Goal: Navigation & Orientation: Find specific page/section

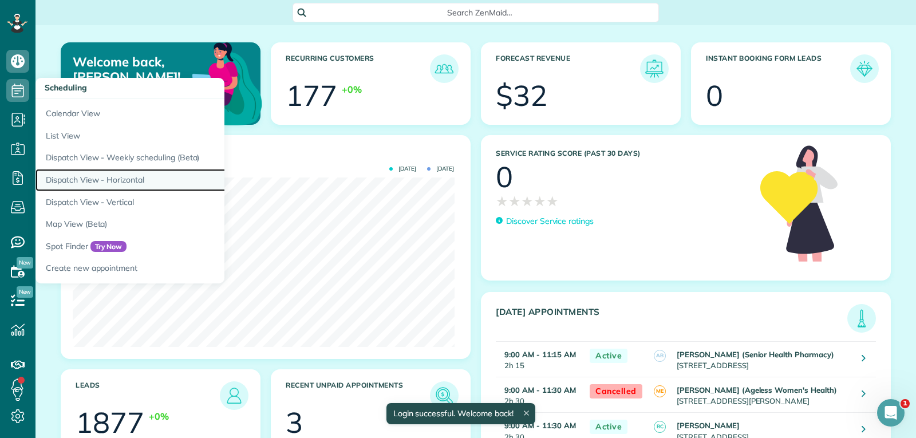
click at [115, 183] on link "Dispatch View - Horizontal" at bounding box center [178, 180] width 286 height 22
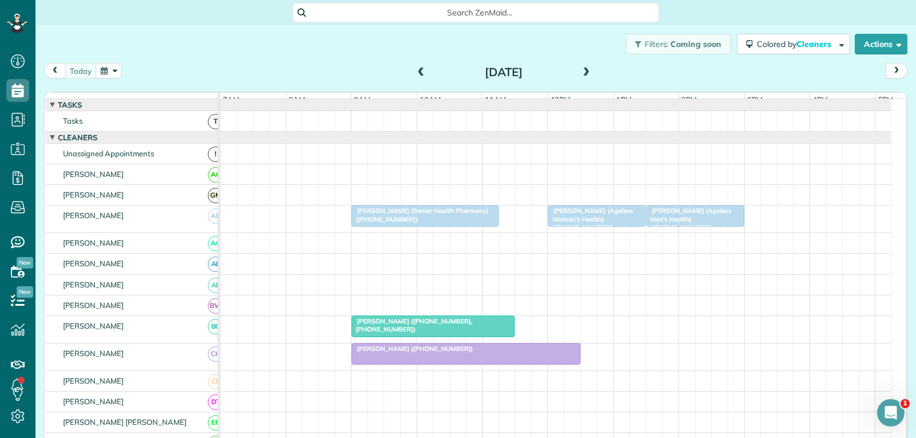
click at [435, 223] on div "[PERSON_NAME] (Senior Health Pharmacy) ([PHONE_NUMBER])" at bounding box center [425, 215] width 140 height 17
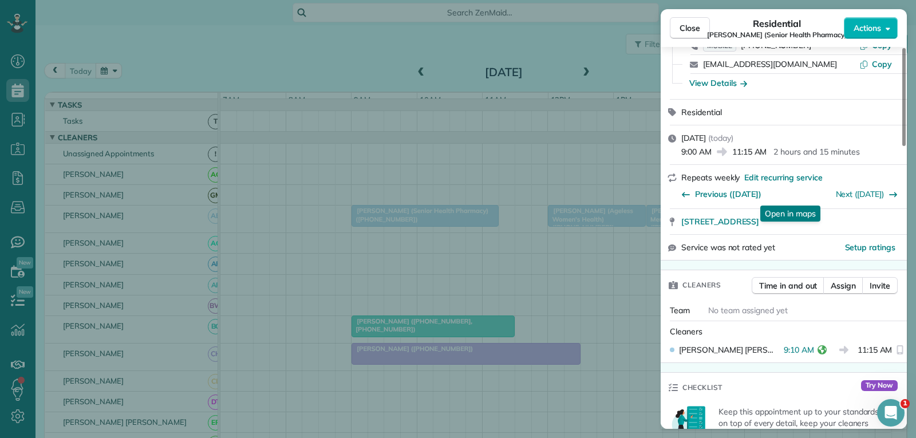
scroll to position [115, 0]
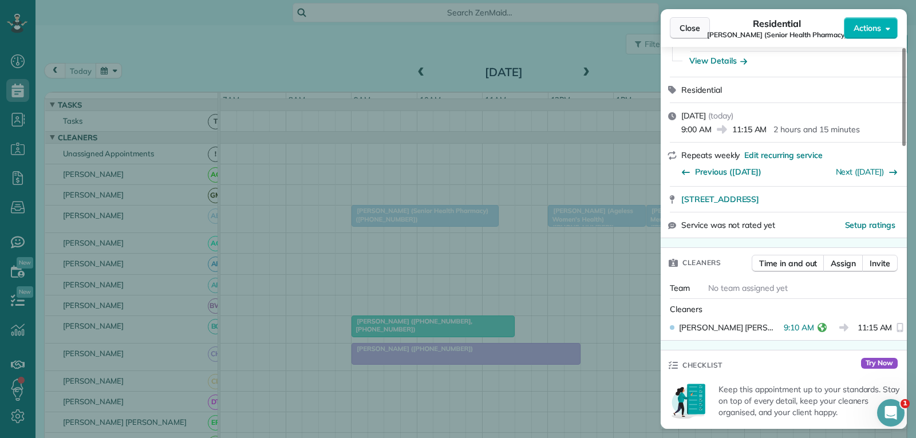
click at [703, 25] on button "Close" at bounding box center [690, 28] width 40 height 22
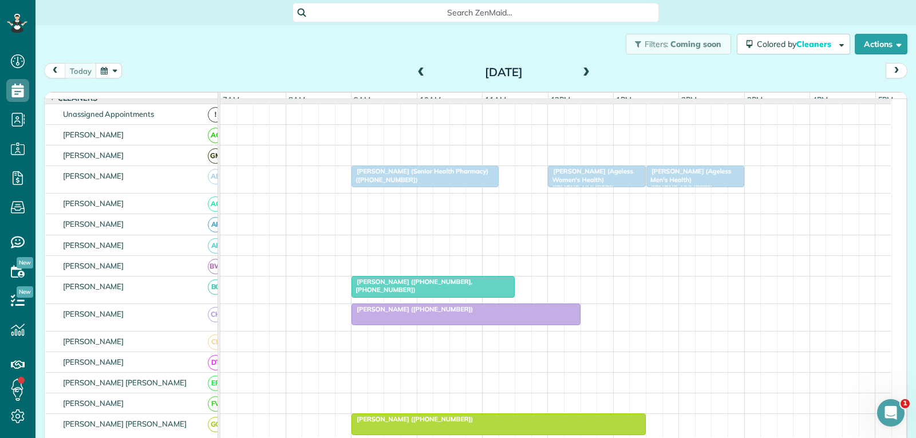
scroll to position [57, 0]
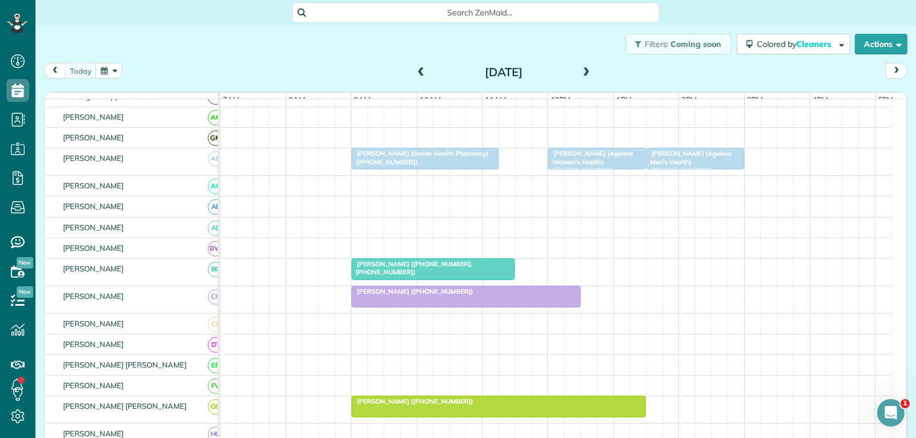
click at [397, 277] on div at bounding box center [433, 269] width 162 height 21
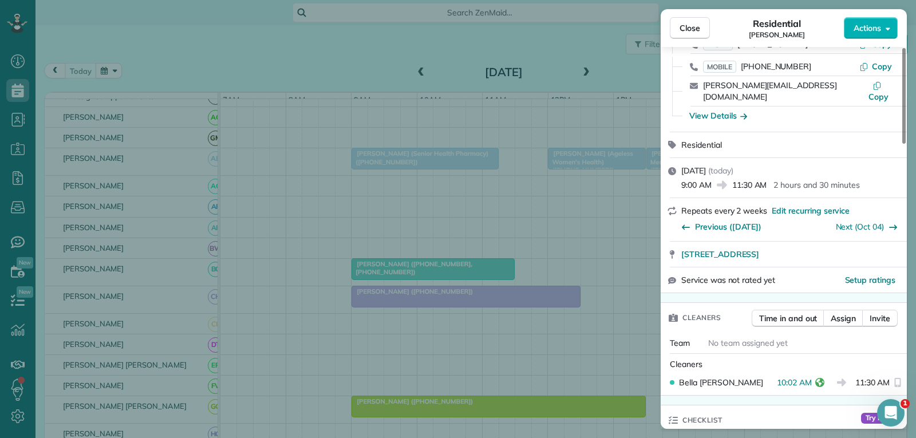
scroll to position [115, 0]
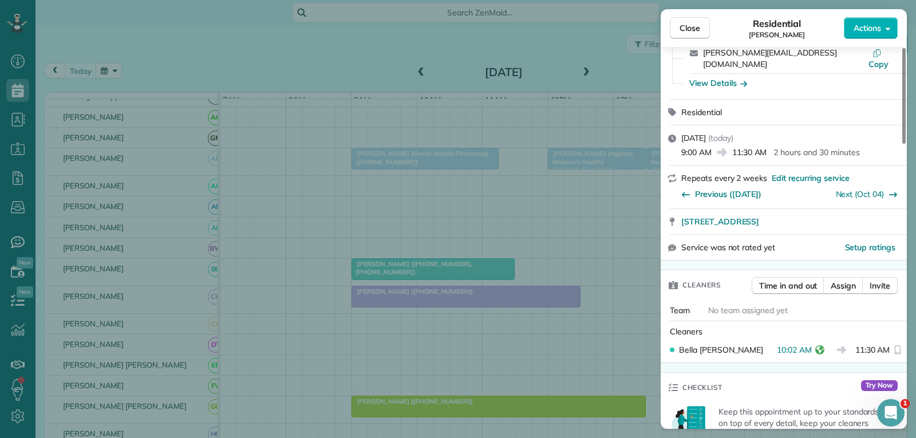
drag, startPoint x: 699, startPoint y: 28, endPoint x: 707, endPoint y: 270, distance: 241.8
click at [699, 28] on span "Close" at bounding box center [690, 27] width 21 height 11
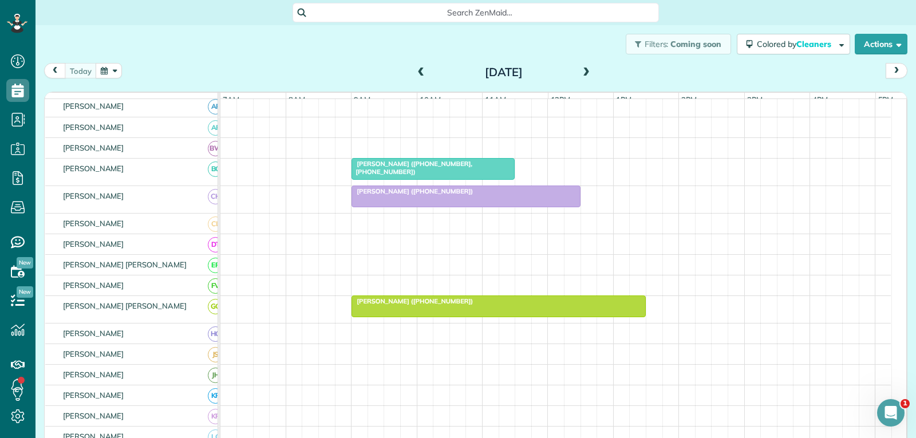
scroll to position [172, 0]
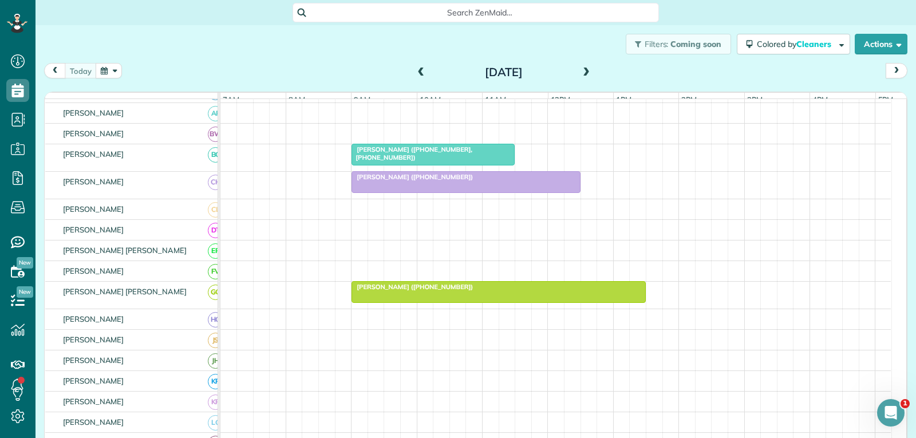
click at [520, 192] on div at bounding box center [465, 182] width 227 height 21
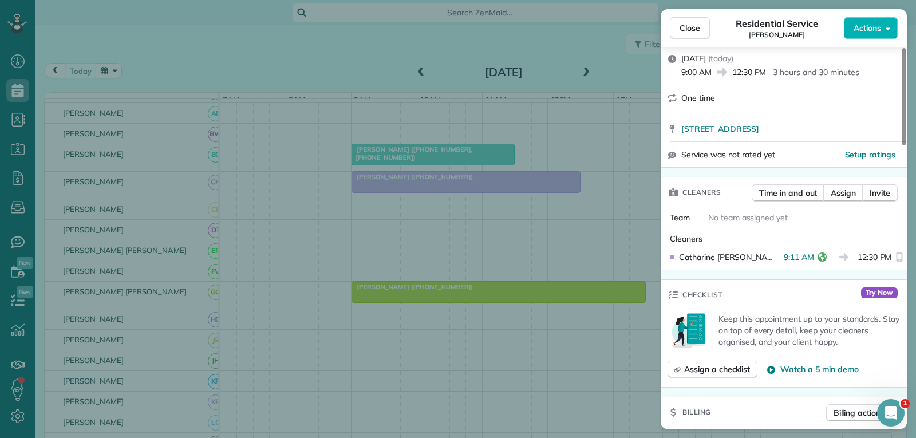
scroll to position [286, 0]
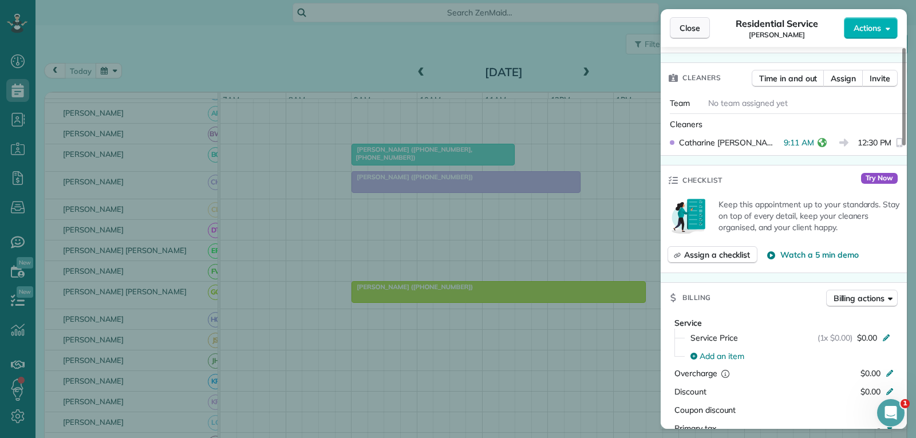
click at [684, 24] on span "Close" at bounding box center [690, 27] width 21 height 11
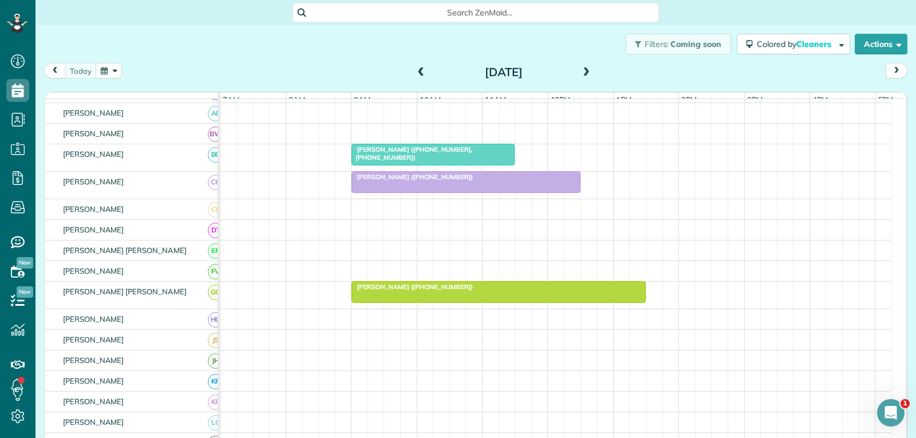
click at [479, 291] on div "[PERSON_NAME] ([PHONE_NUMBER])" at bounding box center [498, 287] width 287 height 8
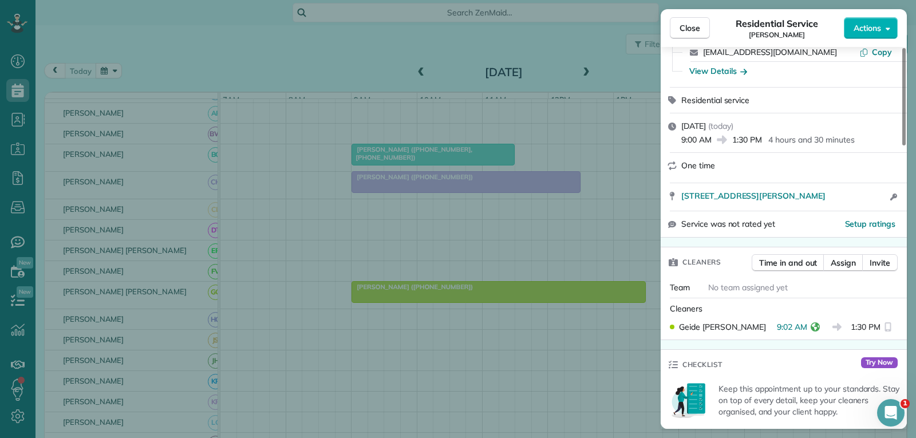
scroll to position [115, 0]
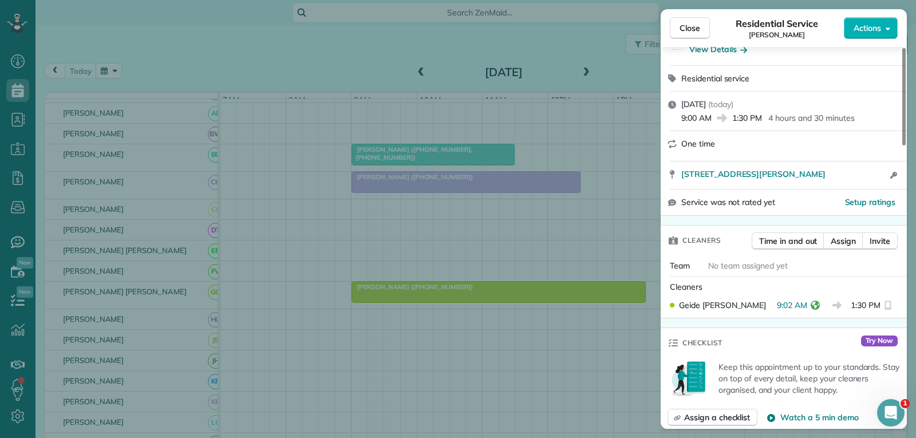
drag, startPoint x: 691, startPoint y: 31, endPoint x: 684, endPoint y: 60, distance: 29.9
click at [691, 31] on span "Close" at bounding box center [690, 27] width 21 height 11
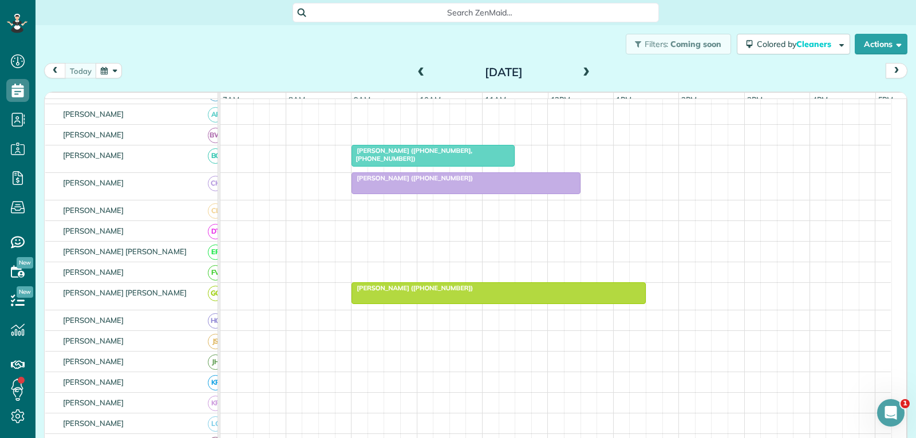
scroll to position [229, 0]
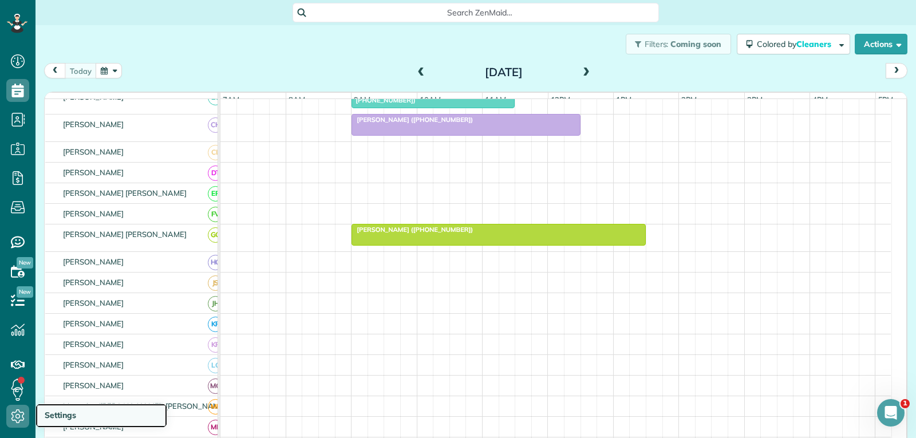
click at [60, 408] on link "Settings" at bounding box center [101, 416] width 132 height 24
